Goal: Task Accomplishment & Management: Manage account settings

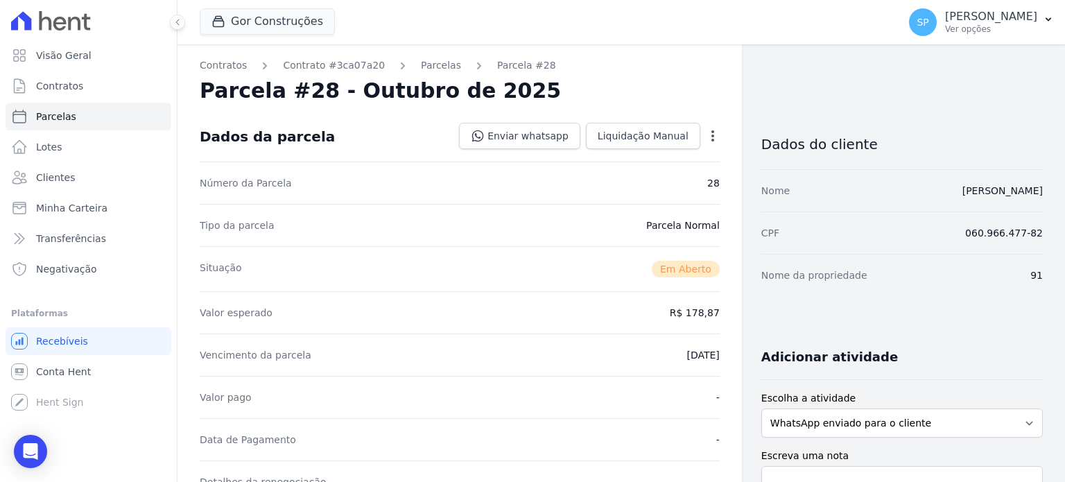
click at [706, 132] on icon "button" at bounding box center [713, 136] width 14 height 14
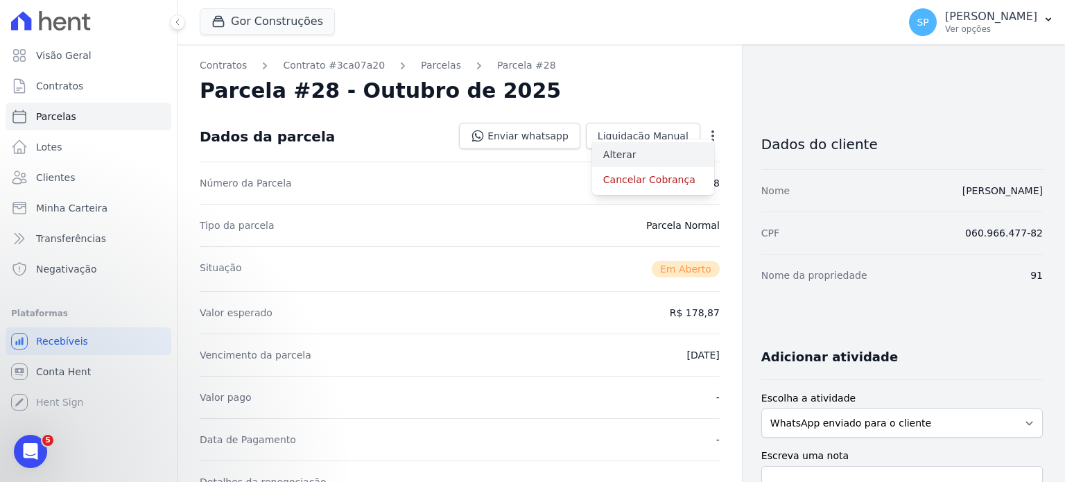
click at [622, 152] on link "Alterar" at bounding box center [653, 154] width 122 height 25
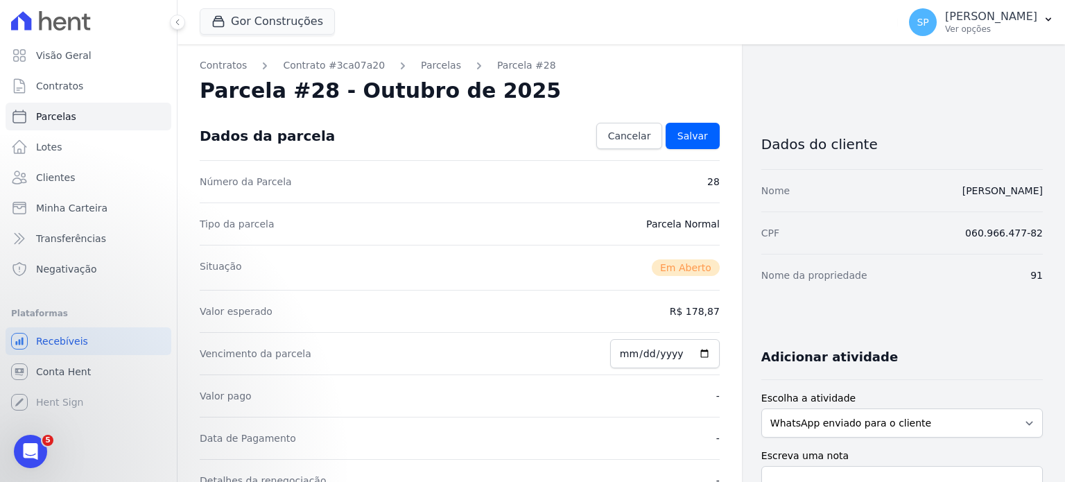
click at [685, 306] on dd "R$ 178,87" at bounding box center [695, 311] width 50 height 14
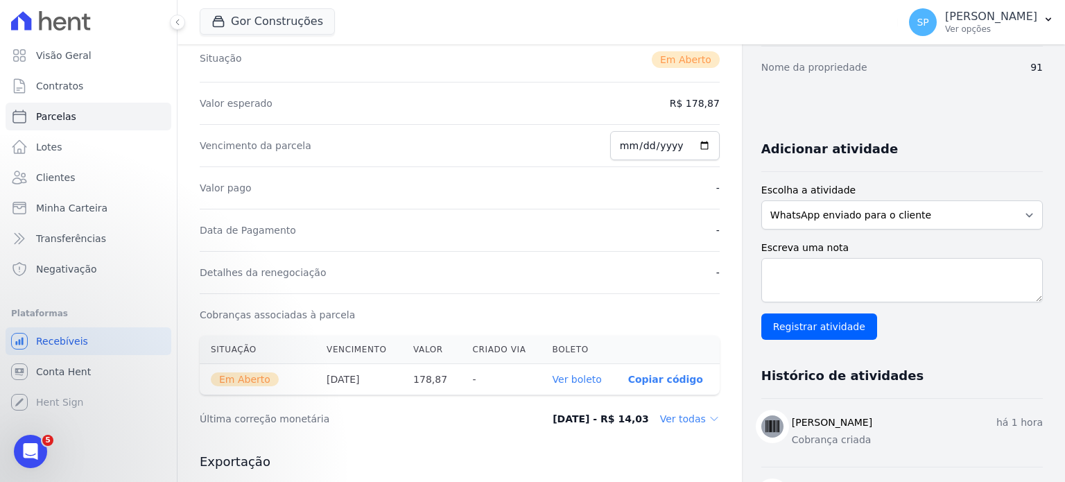
scroll to position [277, 0]
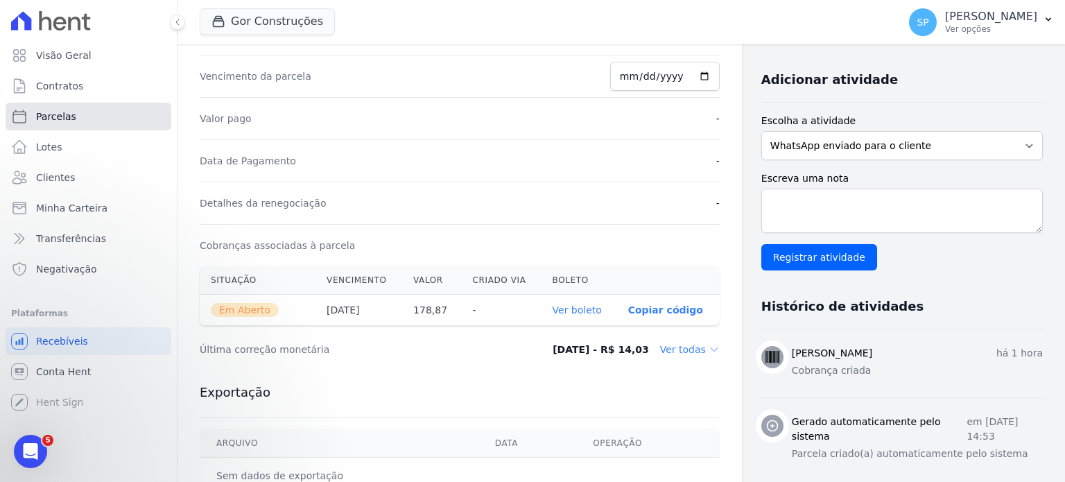
click at [76, 115] on link "Parcelas" at bounding box center [89, 117] width 166 height 28
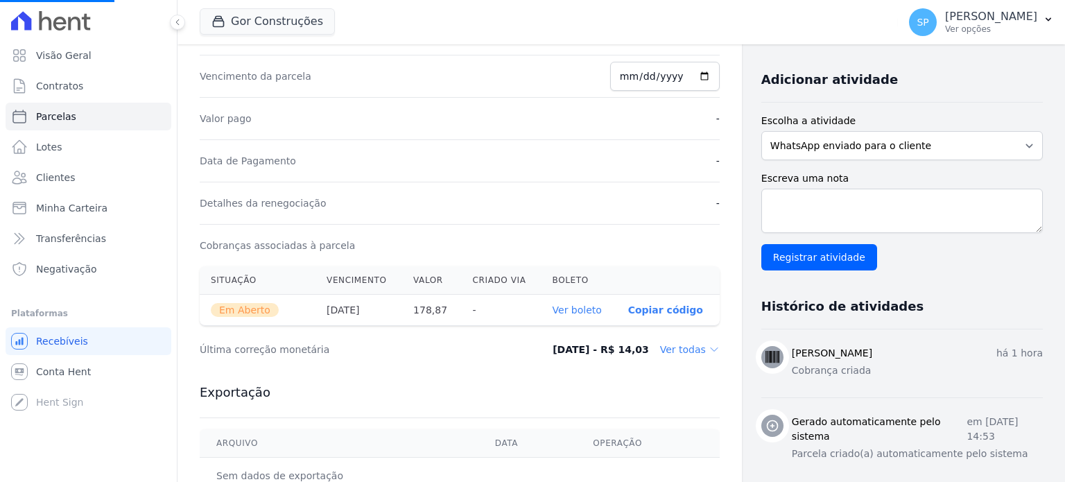
select select
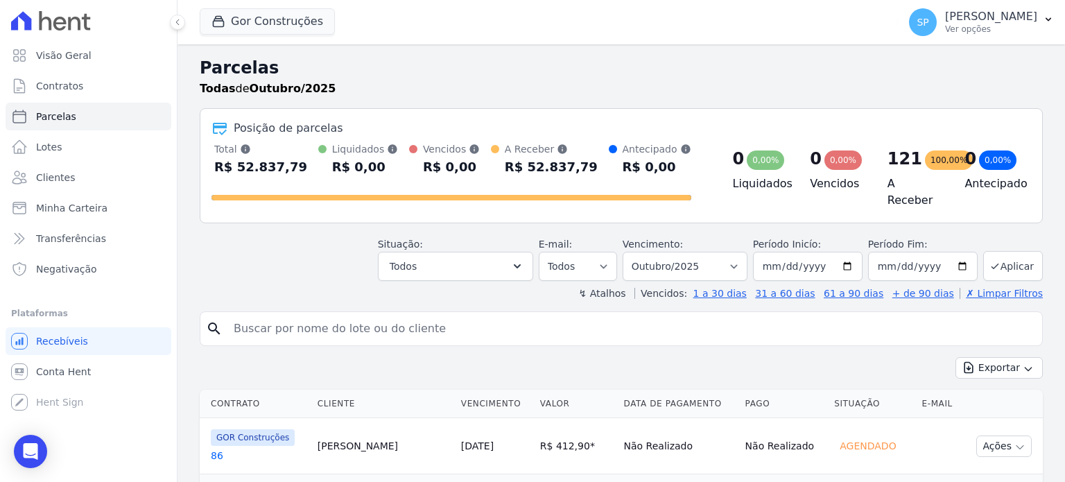
click at [288, 329] on input "search" at bounding box center [630, 329] width 811 height 28
type input "douglas gomes"
select select
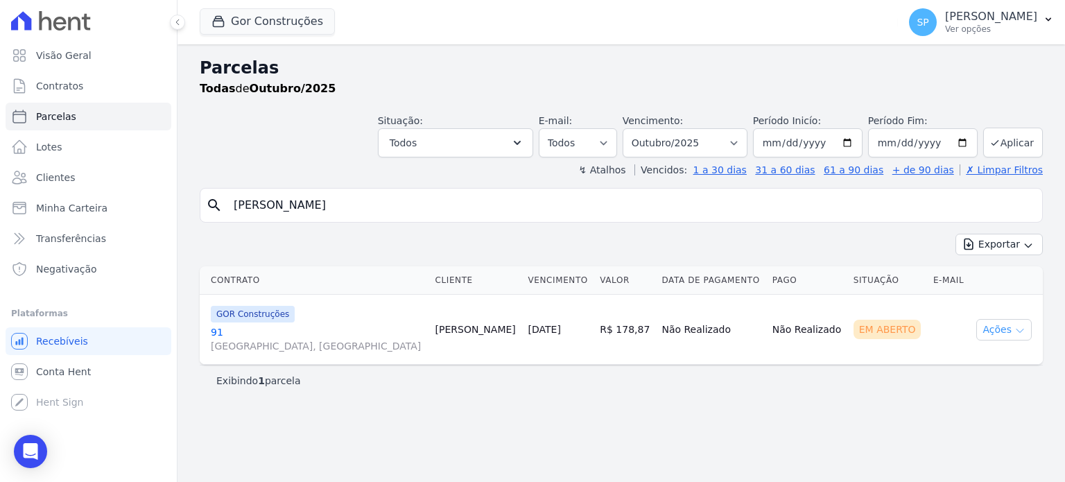
click at [1018, 329] on icon "button" at bounding box center [1020, 330] width 7 height 3
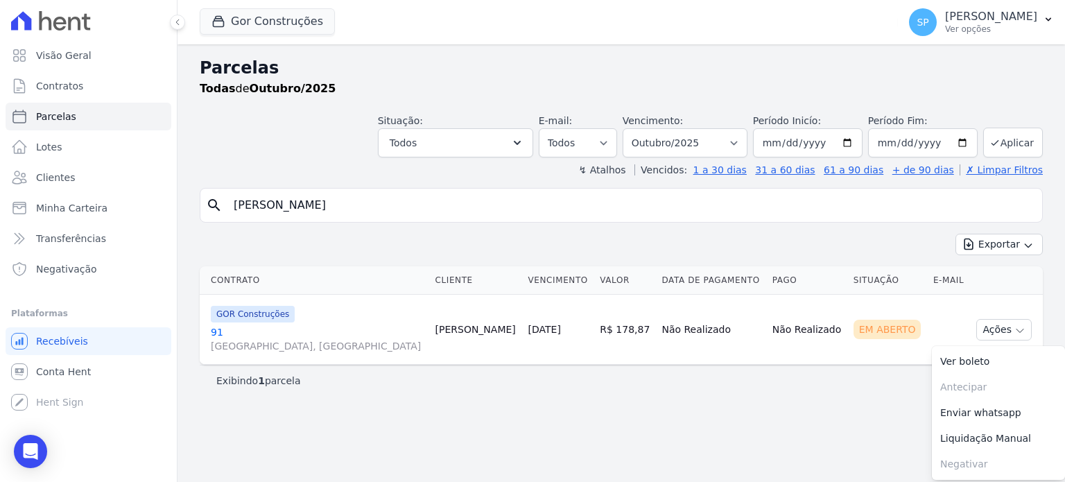
click at [708, 336] on td "Não Realizado" at bounding box center [711, 330] width 110 height 70
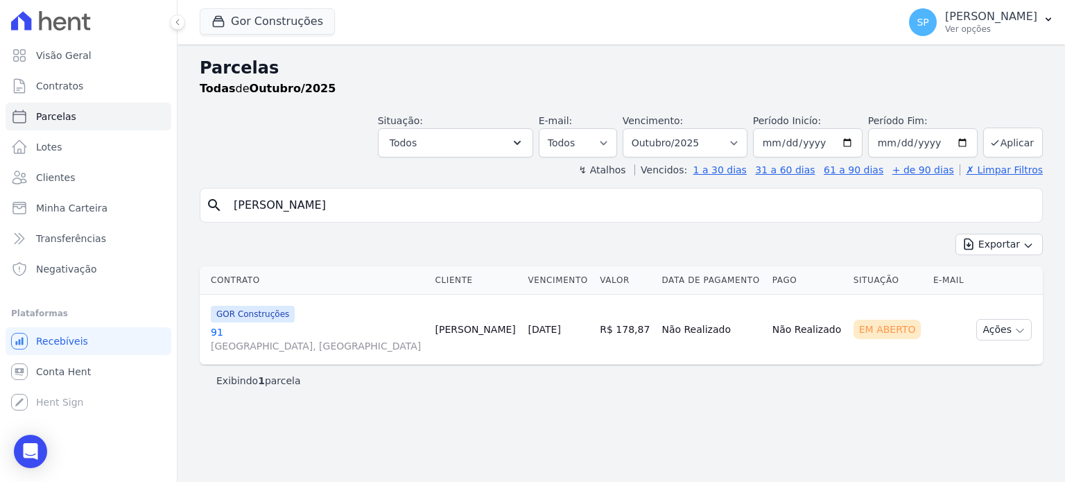
click at [216, 328] on link "91 Rua Monte Formoso, Santa Isabel" at bounding box center [318, 339] width 214 height 28
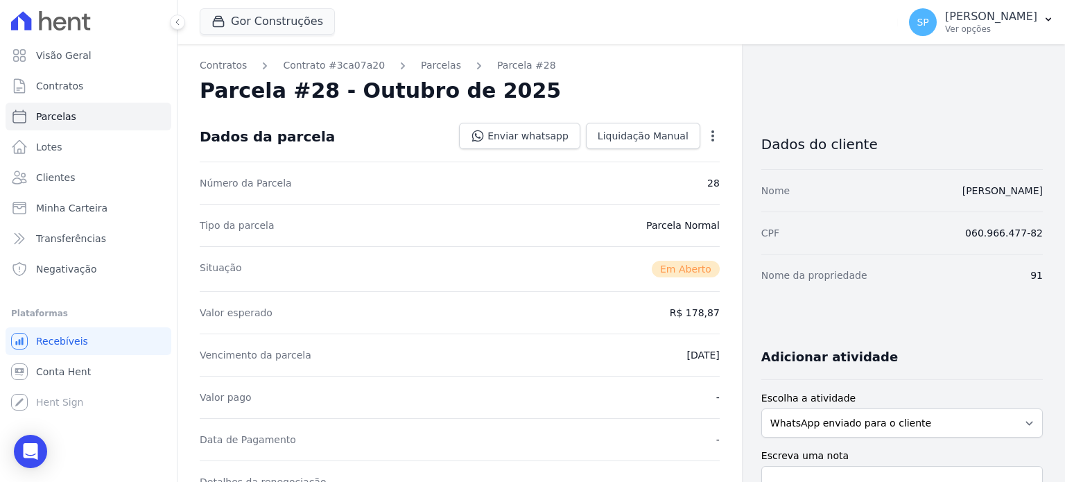
click at [712, 137] on icon "button" at bounding box center [713, 136] width 14 height 14
click at [612, 157] on link "Alterar" at bounding box center [653, 154] width 122 height 25
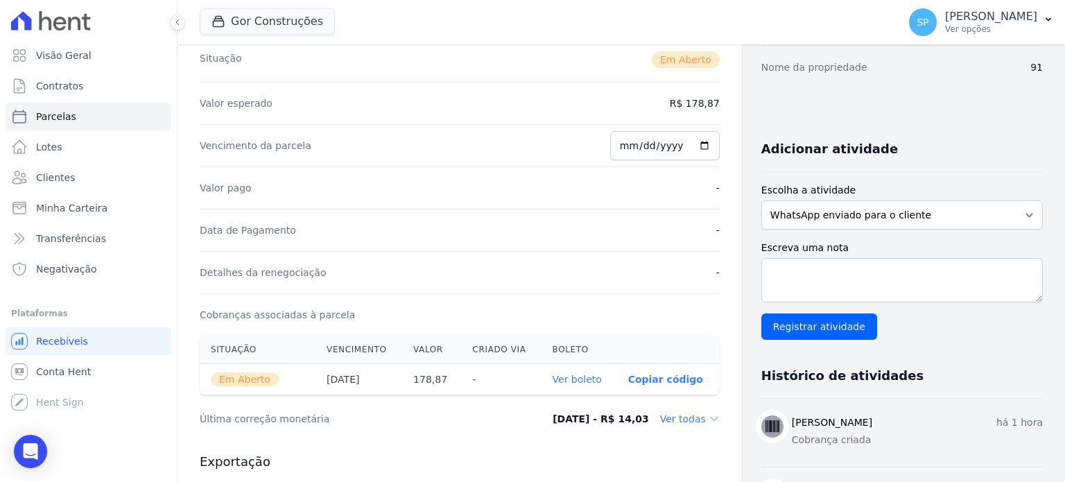
scroll to position [347, 0]
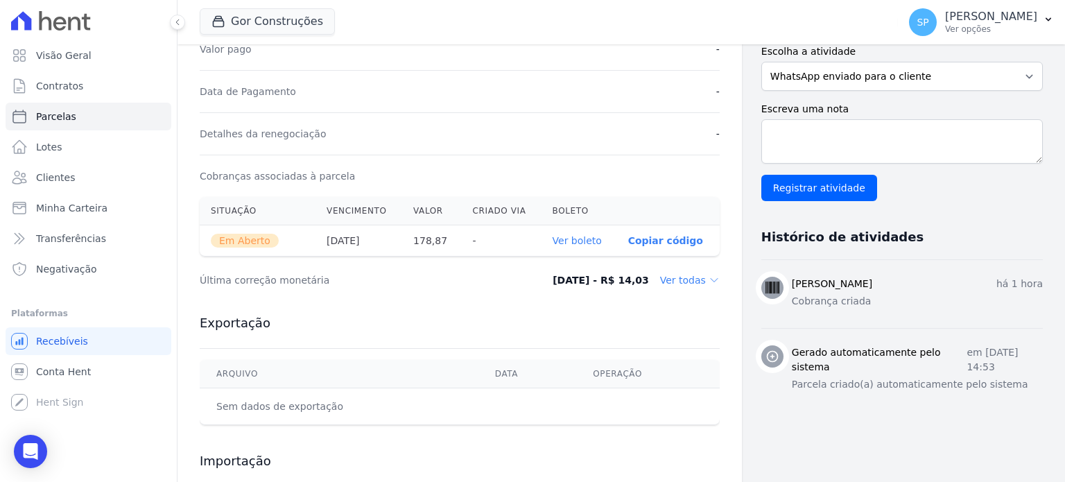
click at [681, 279] on dd "Ver todas" at bounding box center [690, 280] width 60 height 14
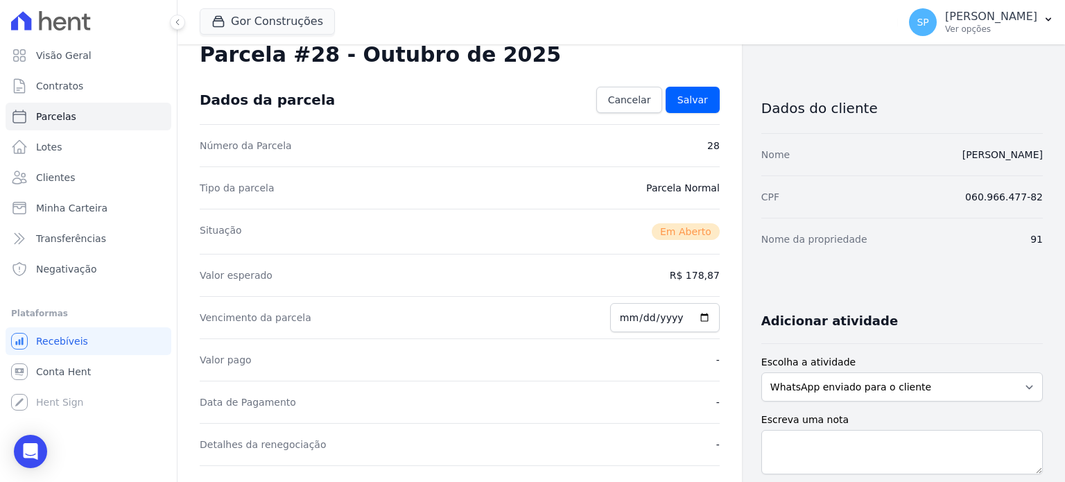
scroll to position [0, 0]
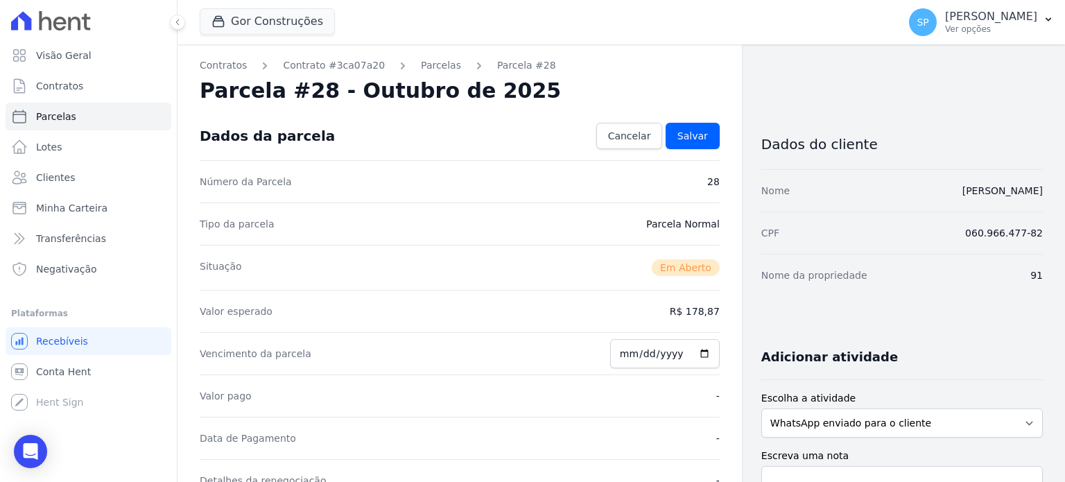
click at [678, 261] on span "Em Aberto" at bounding box center [686, 267] width 68 height 17
click at [646, 132] on span "Cancelar" at bounding box center [629, 136] width 43 height 14
click at [706, 132] on icon "button" at bounding box center [713, 136] width 14 height 14
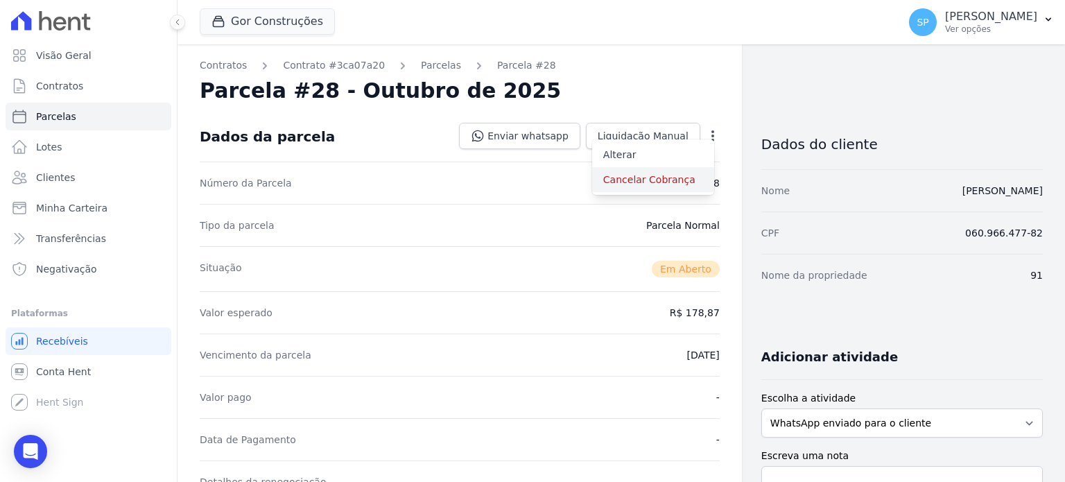
click at [653, 180] on link "Cancelar Cobrança" at bounding box center [653, 179] width 122 height 25
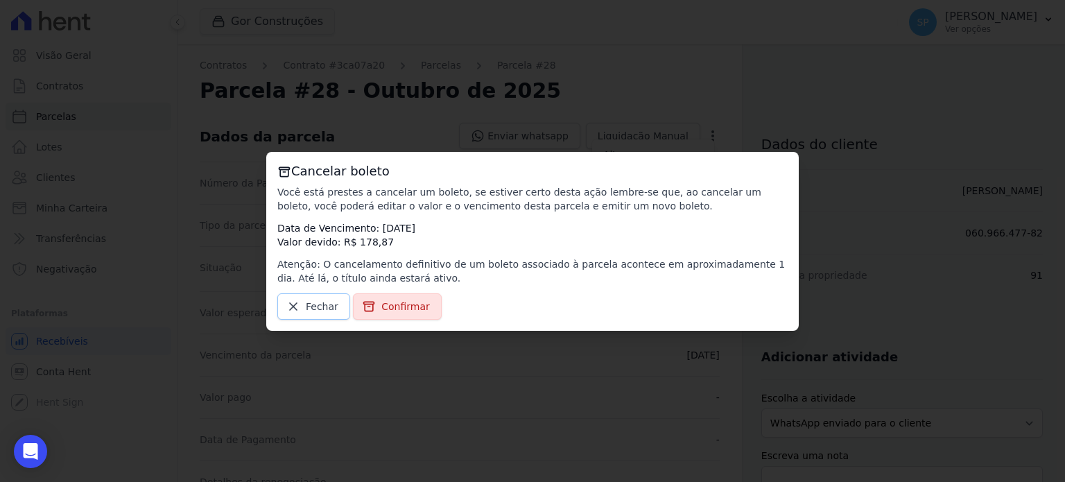
click at [302, 305] on link "Fechar" at bounding box center [313, 306] width 73 height 26
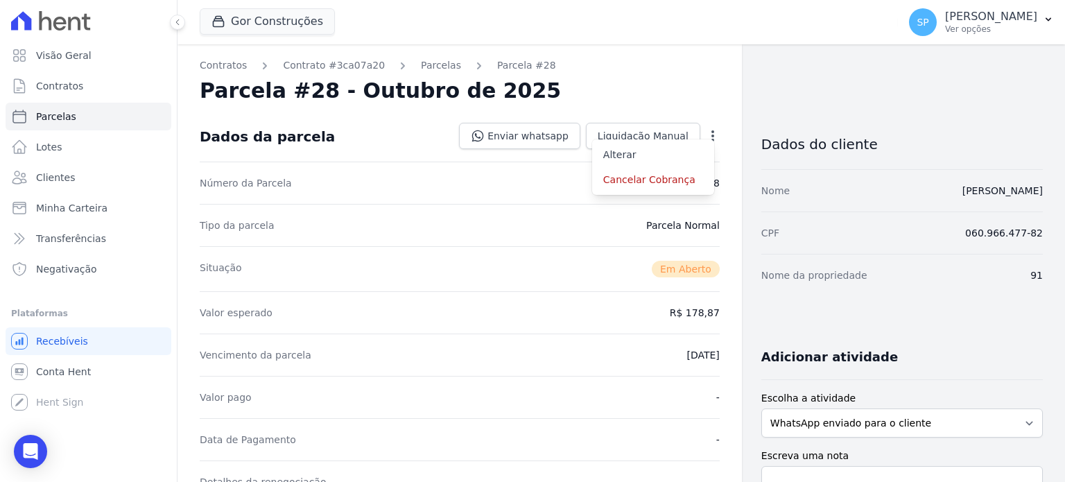
click at [386, 231] on div "Tipo da parcela Parcela Normal" at bounding box center [460, 225] width 520 height 42
click at [712, 132] on icon "button" at bounding box center [713, 135] width 3 height 11
click at [613, 184] on link "Cancelar Cobrança" at bounding box center [653, 179] width 122 height 25
